Goal: Task Accomplishment & Management: Manage account settings

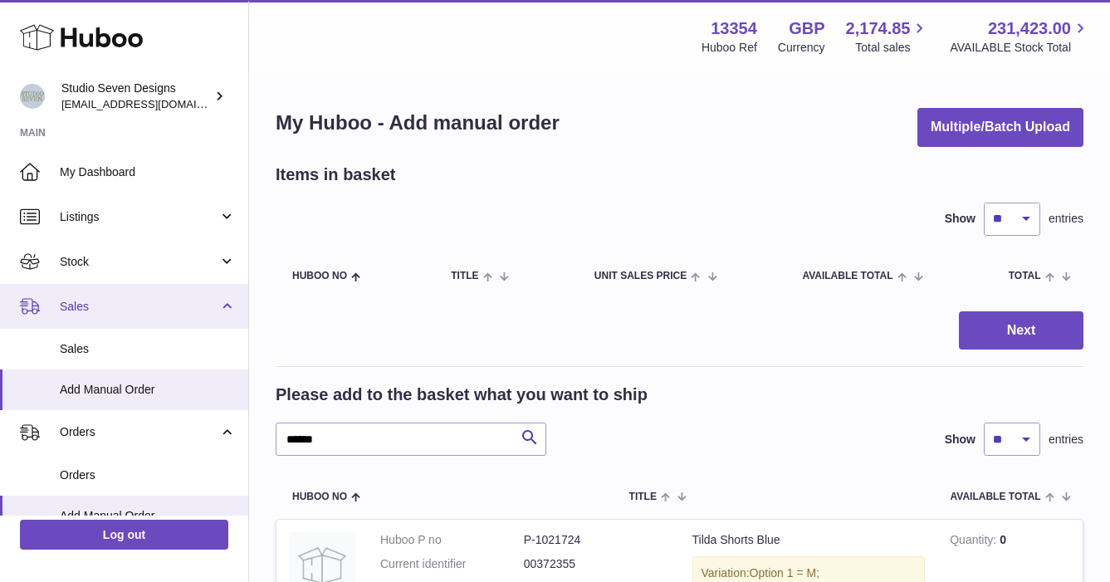
click at [81, 311] on span "Sales" at bounding box center [139, 307] width 159 height 16
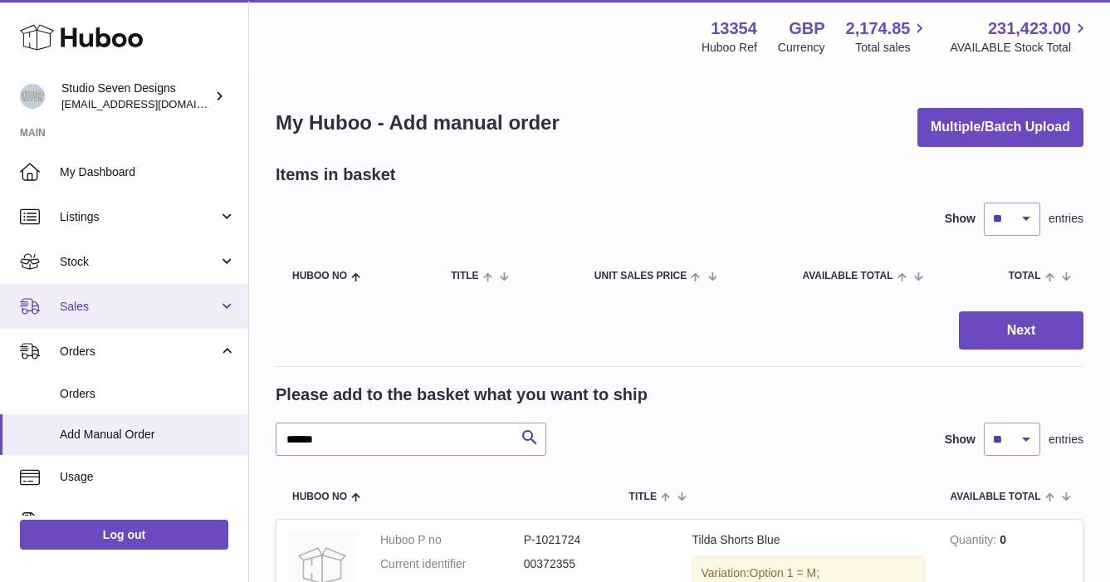
click at [81, 311] on span "Sales" at bounding box center [139, 307] width 159 height 16
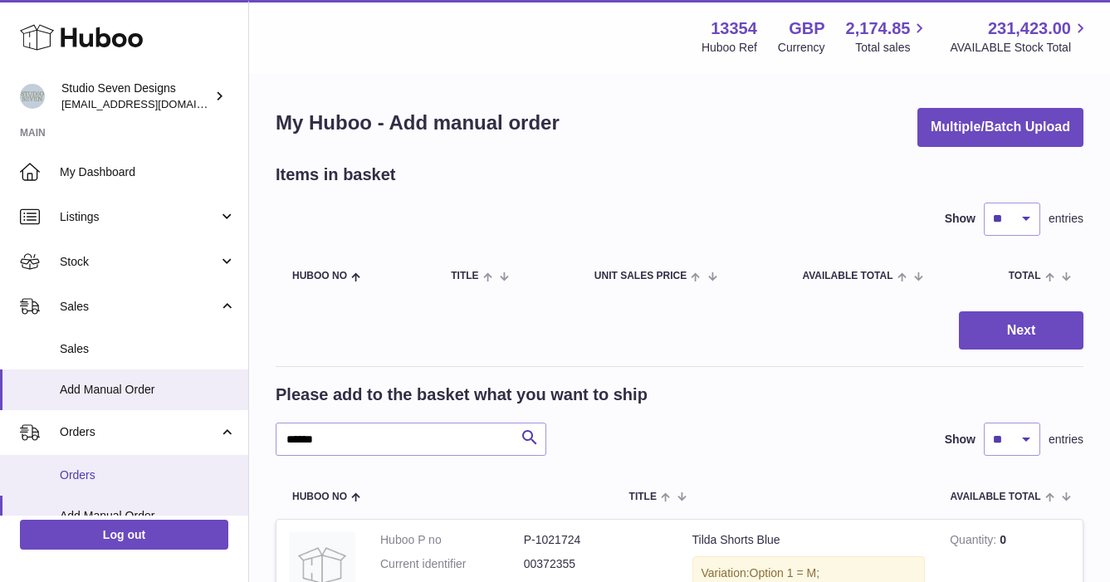
click at [74, 472] on span "Orders" at bounding box center [148, 476] width 176 height 16
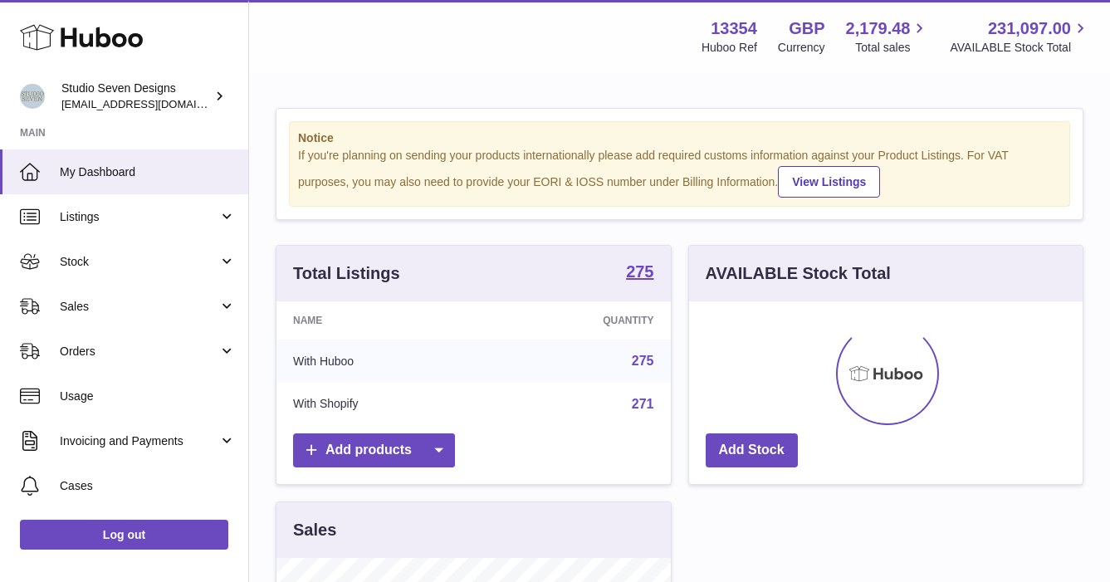
scroll to position [259, 394]
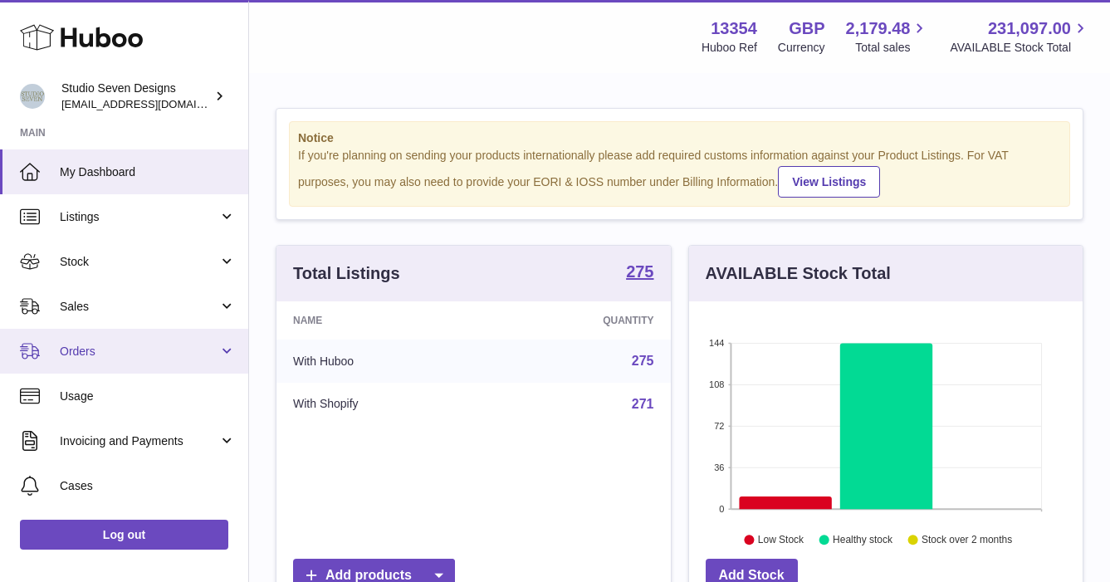
click at [91, 349] on span "Orders" at bounding box center [139, 352] width 159 height 16
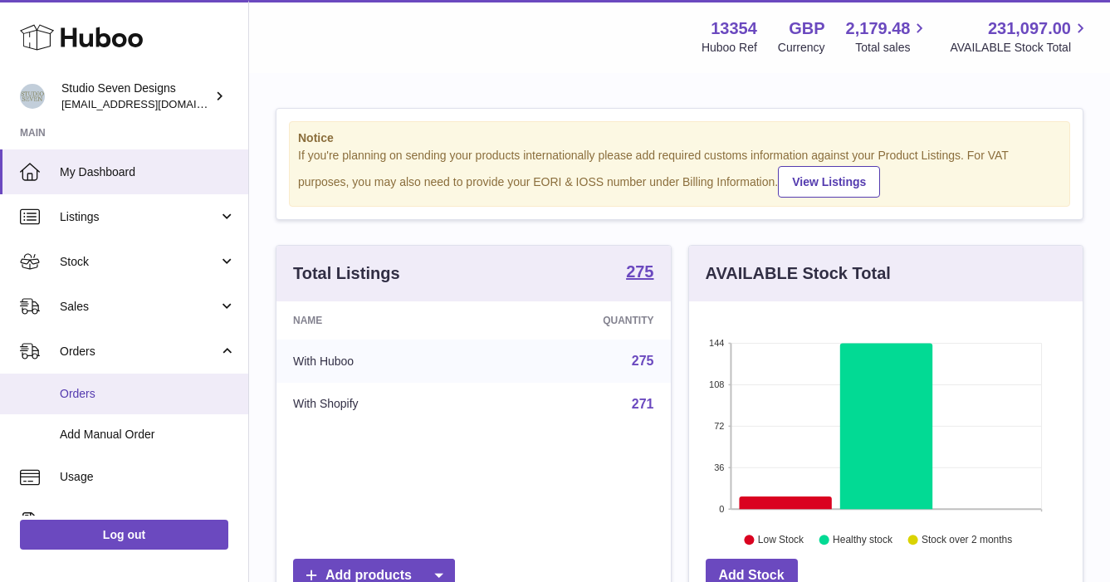
click at [100, 391] on span "Orders" at bounding box center [148, 394] width 176 height 16
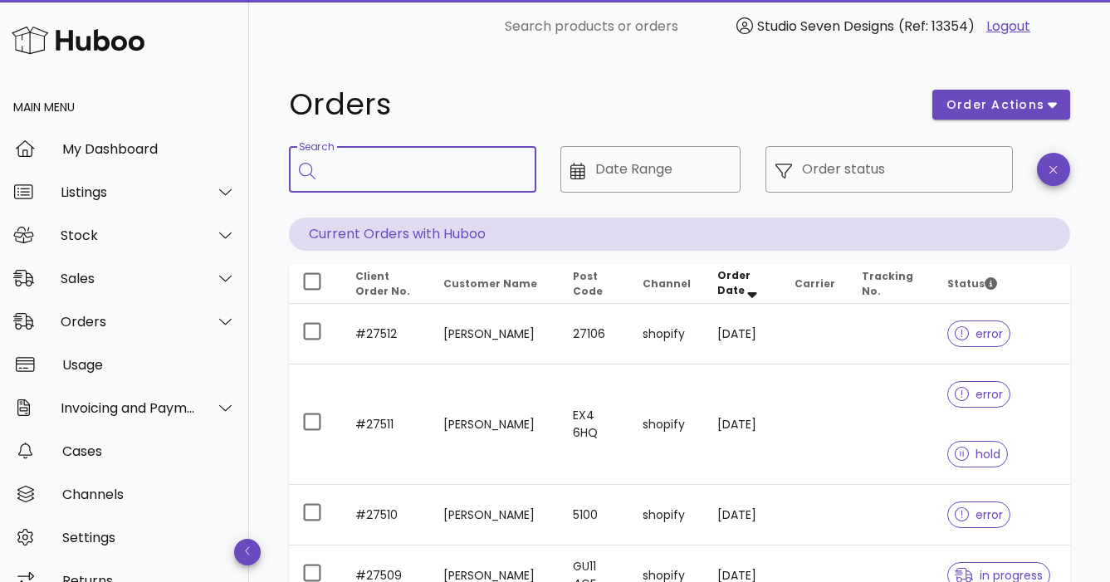
click at [350, 179] on input "Search" at bounding box center [425, 169] width 198 height 27
type input "**********"
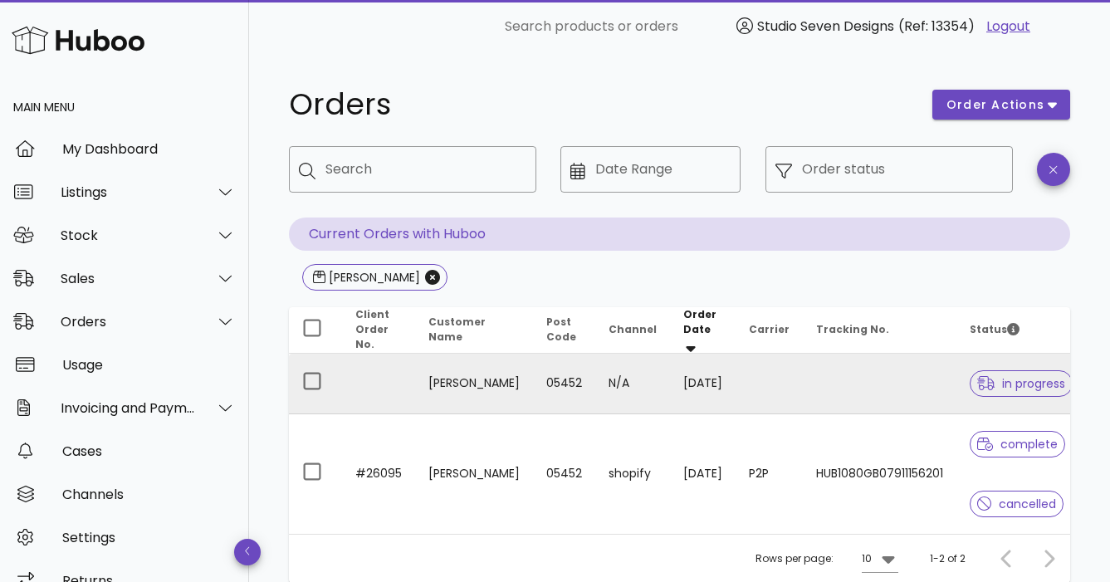
click at [865, 381] on td at bounding box center [880, 384] width 154 height 61
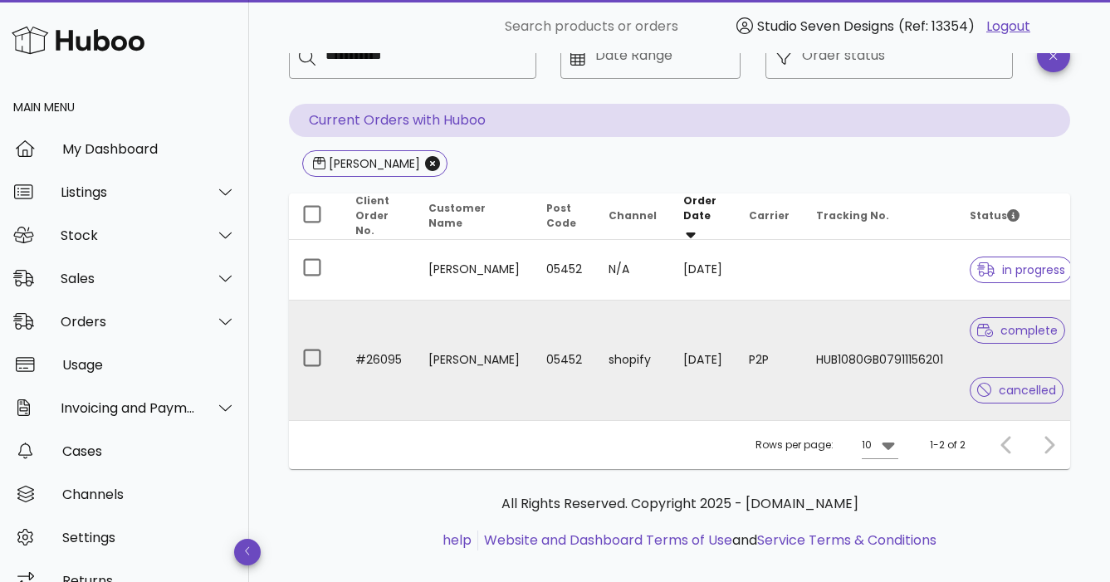
scroll to position [117, 0]
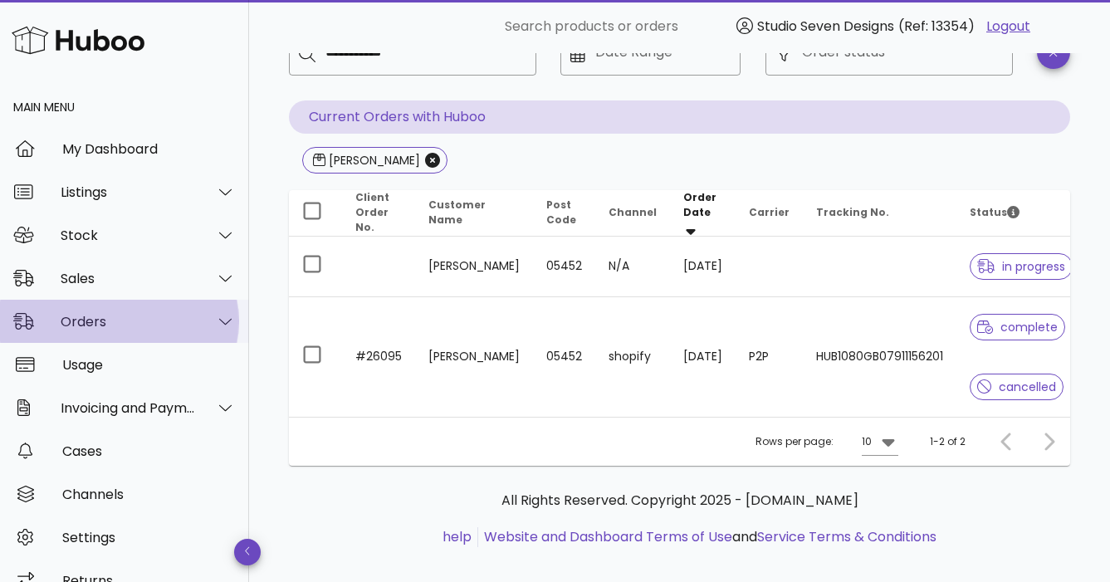
click at [123, 333] on div "Orders" at bounding box center [124, 321] width 249 height 43
